Goal: Navigation & Orientation: Find specific page/section

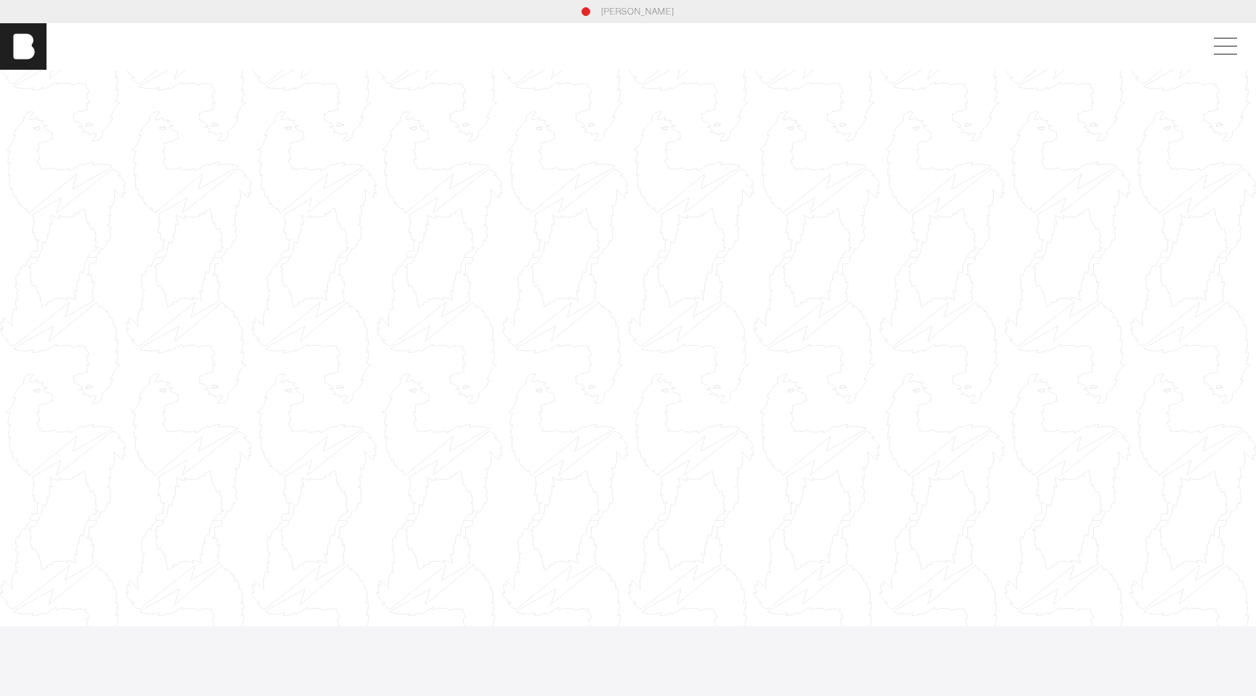
click at [1209, 30] on div "bohan" at bounding box center [628, 46] width 1256 height 47
click at [1221, 39] on span at bounding box center [1222, 46] width 33 height 26
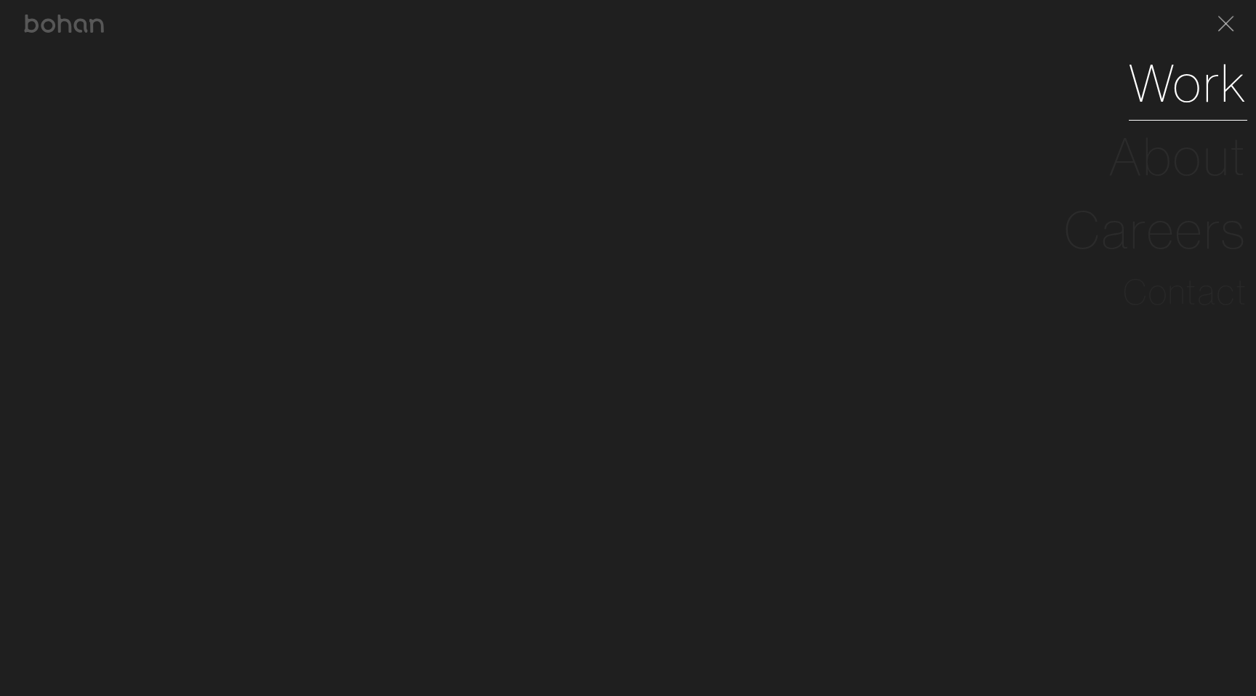
click at [1163, 99] on link "Work" at bounding box center [1188, 83] width 119 height 73
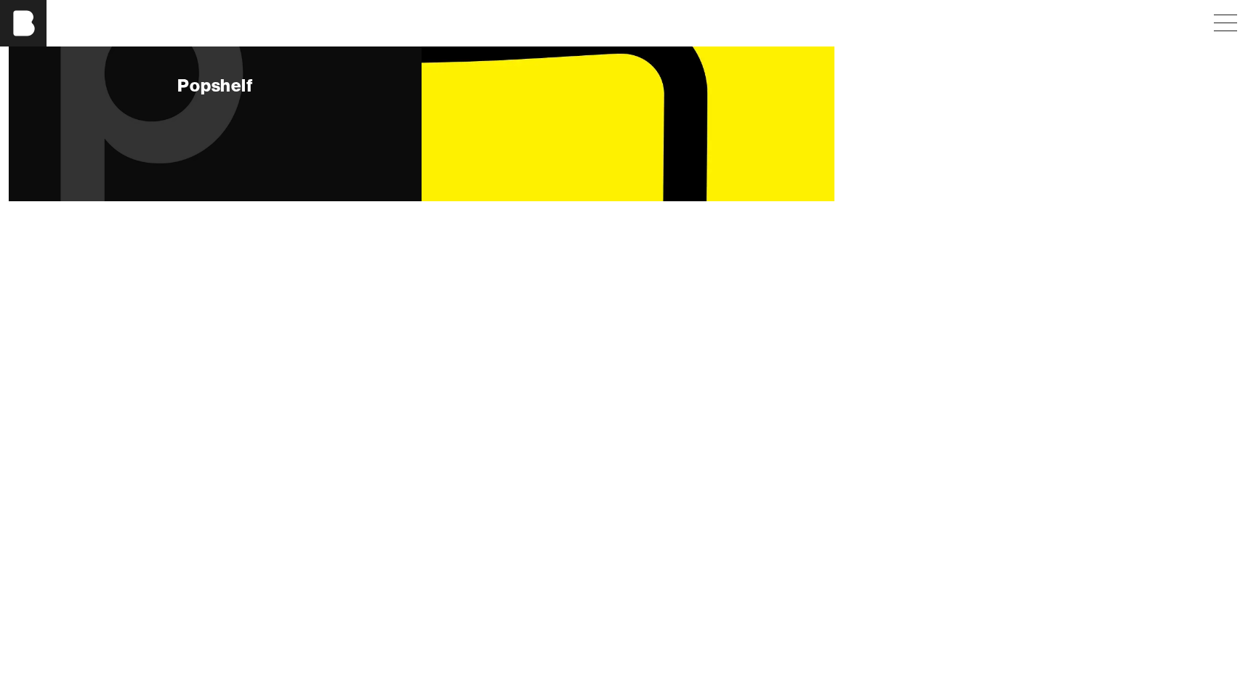
scroll to position [560, 0]
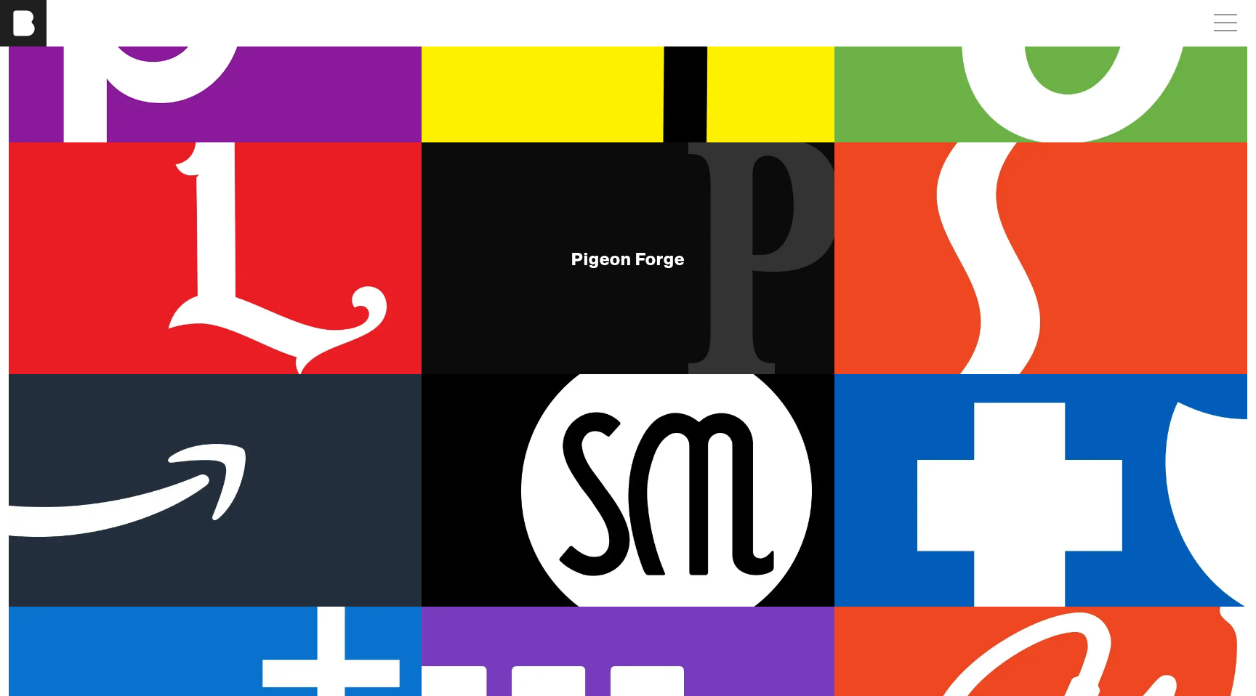
click at [681, 270] on div "Pigeon Forge" at bounding box center [628, 258] width 413 height 232
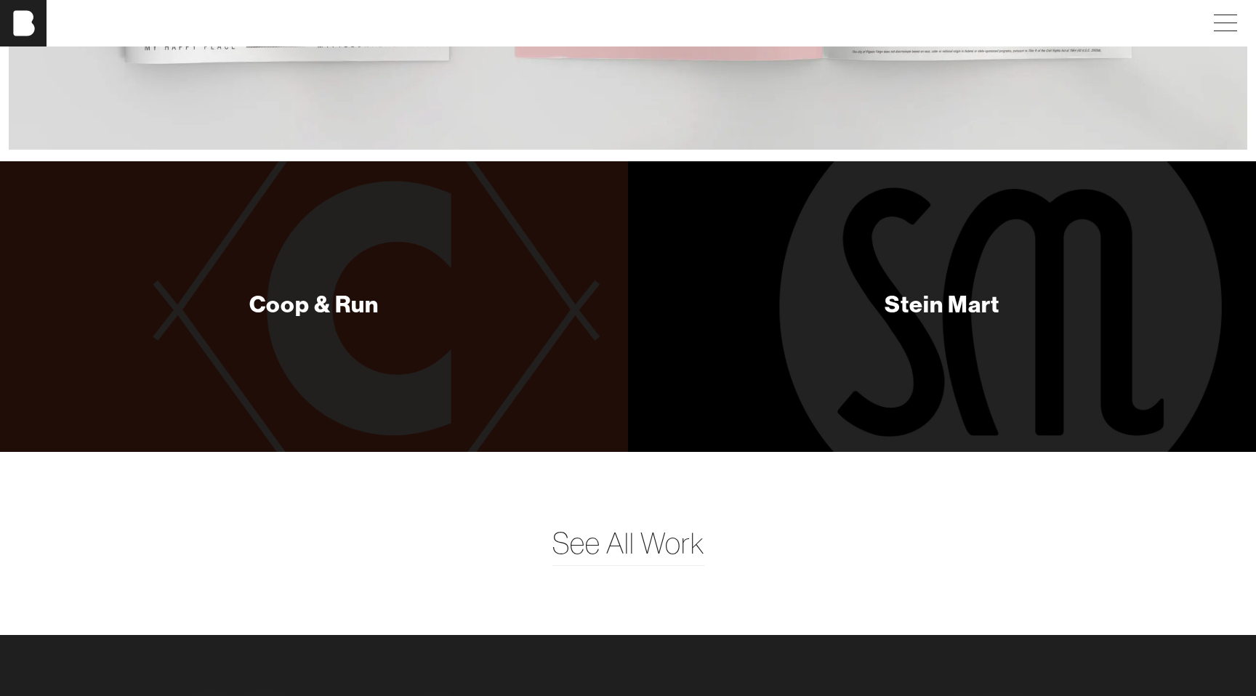
scroll to position [7470, 0]
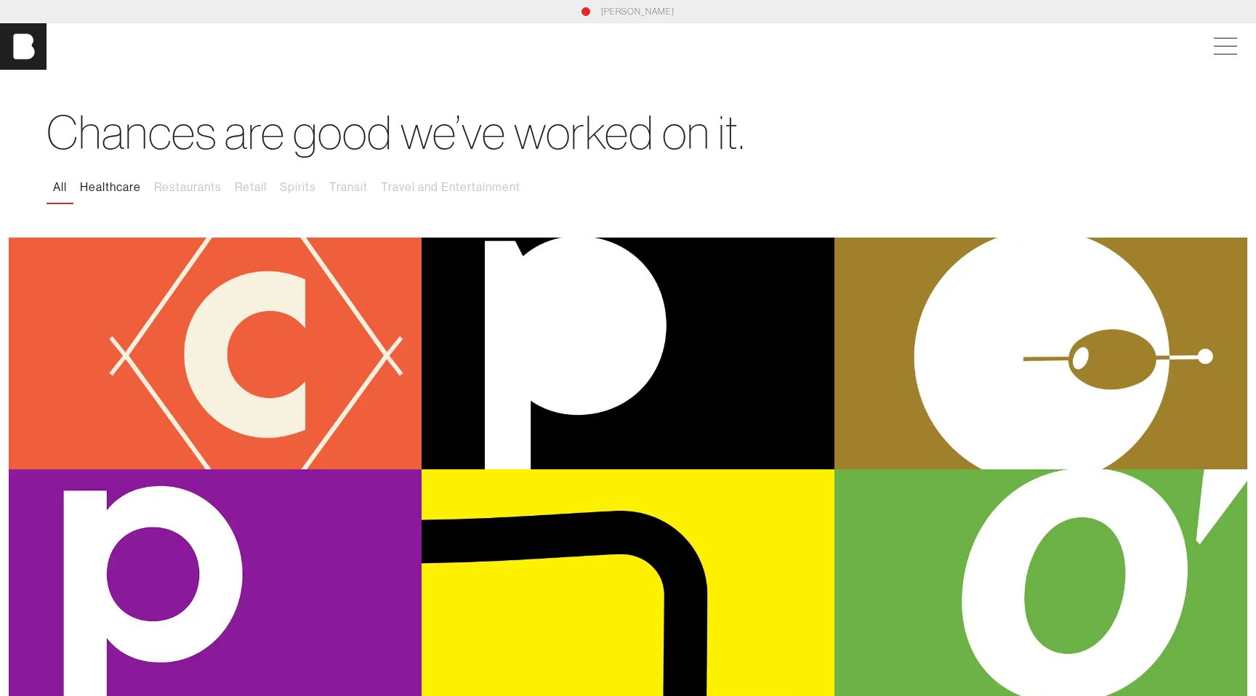
click at [115, 185] on button "Healthcare" at bounding box center [110, 187] width 74 height 31
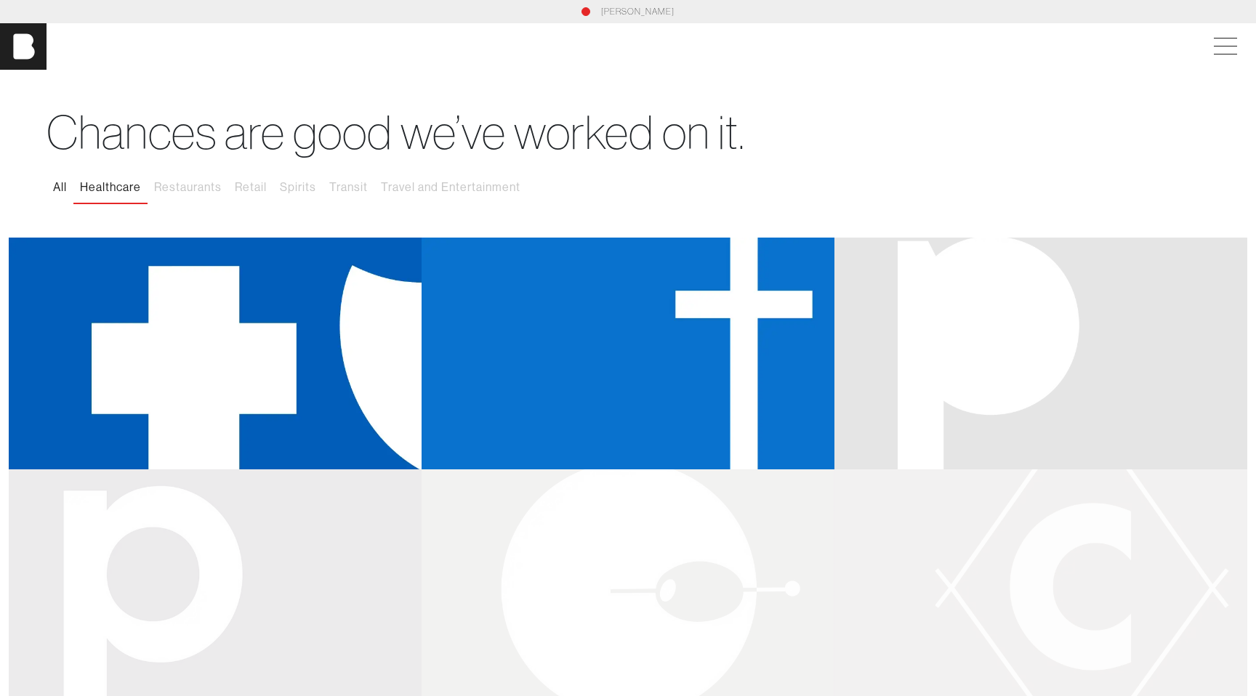
click at [57, 187] on button "All" at bounding box center [60, 187] width 27 height 31
